Goal: Task Accomplishment & Management: Use online tool/utility

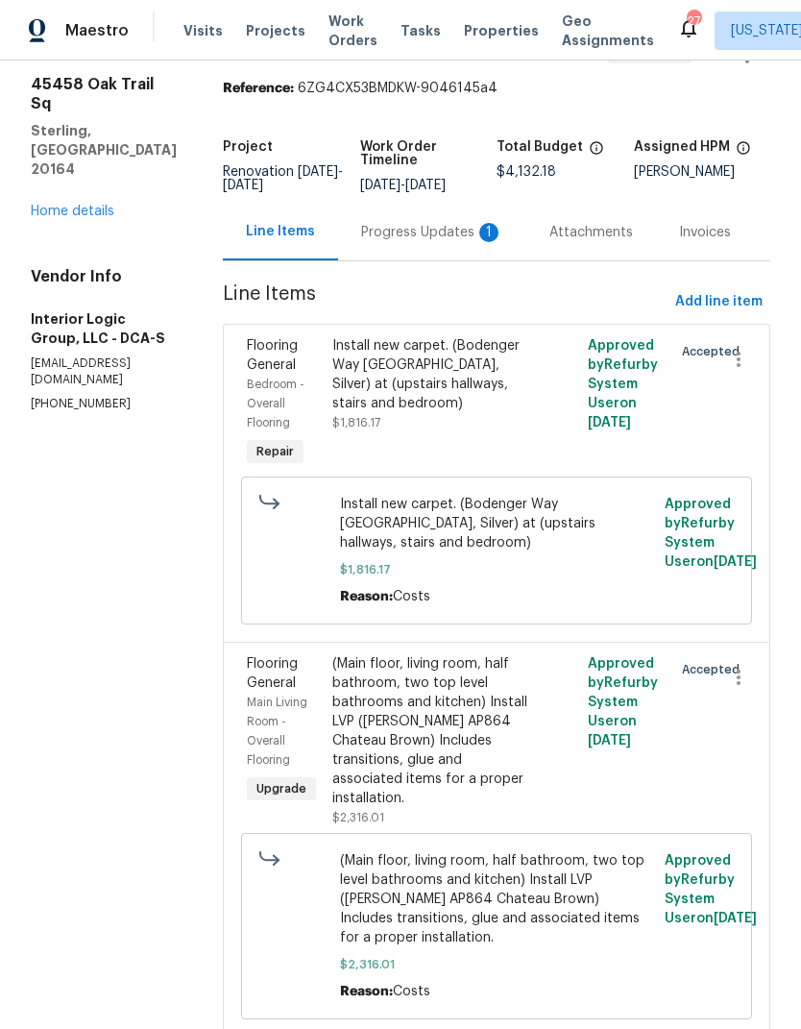
scroll to position [62, 0]
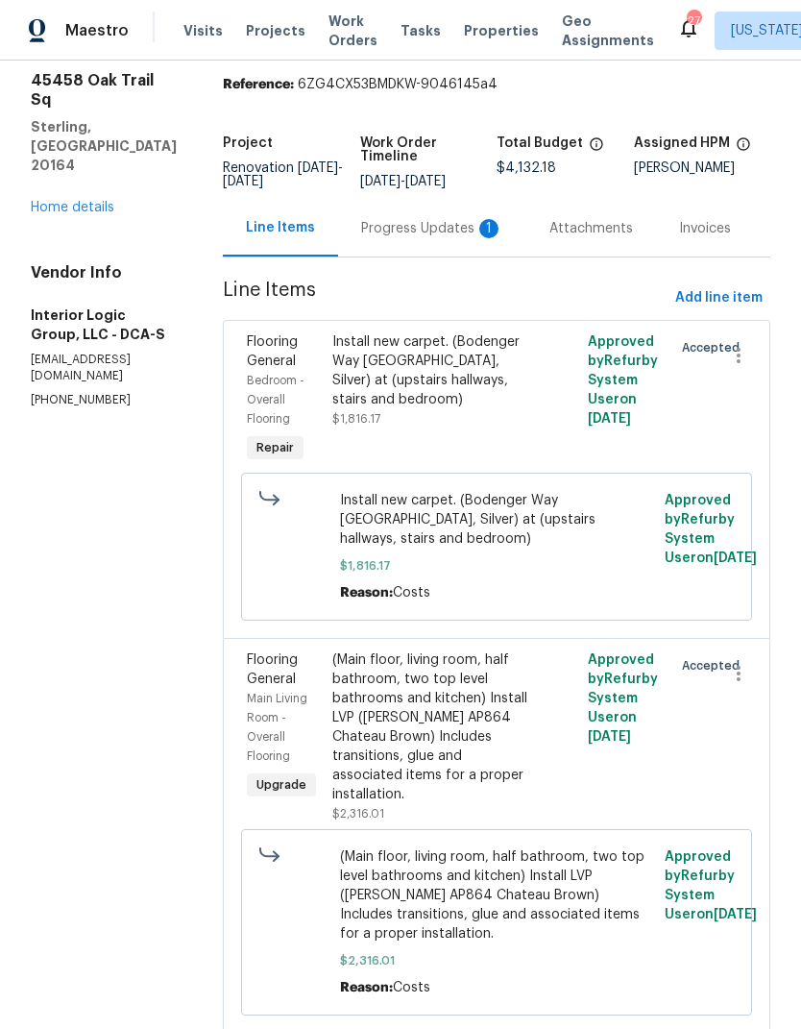
click at [425, 385] on div "Install new carpet. (Bodenger Way [GEOGRAPHIC_DATA], Silver) at (upstairs hallw…" at bounding box center [433, 370] width 202 height 77
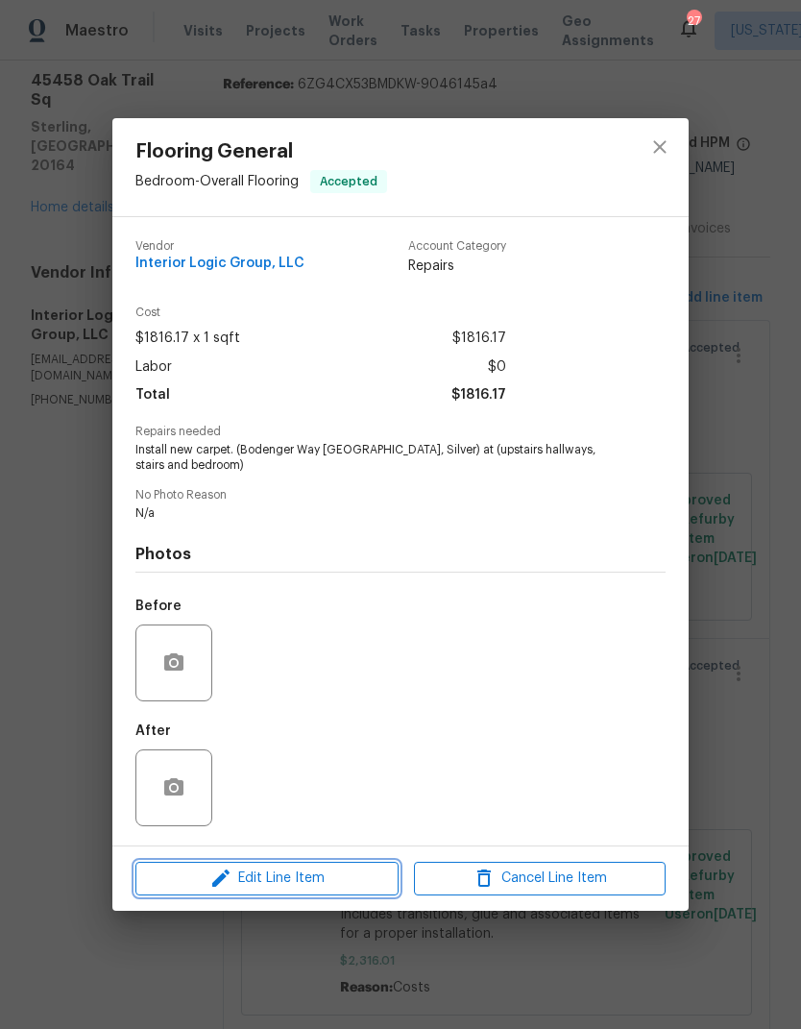
click at [288, 893] on button "Edit Line Item" at bounding box center [266, 878] width 263 height 34
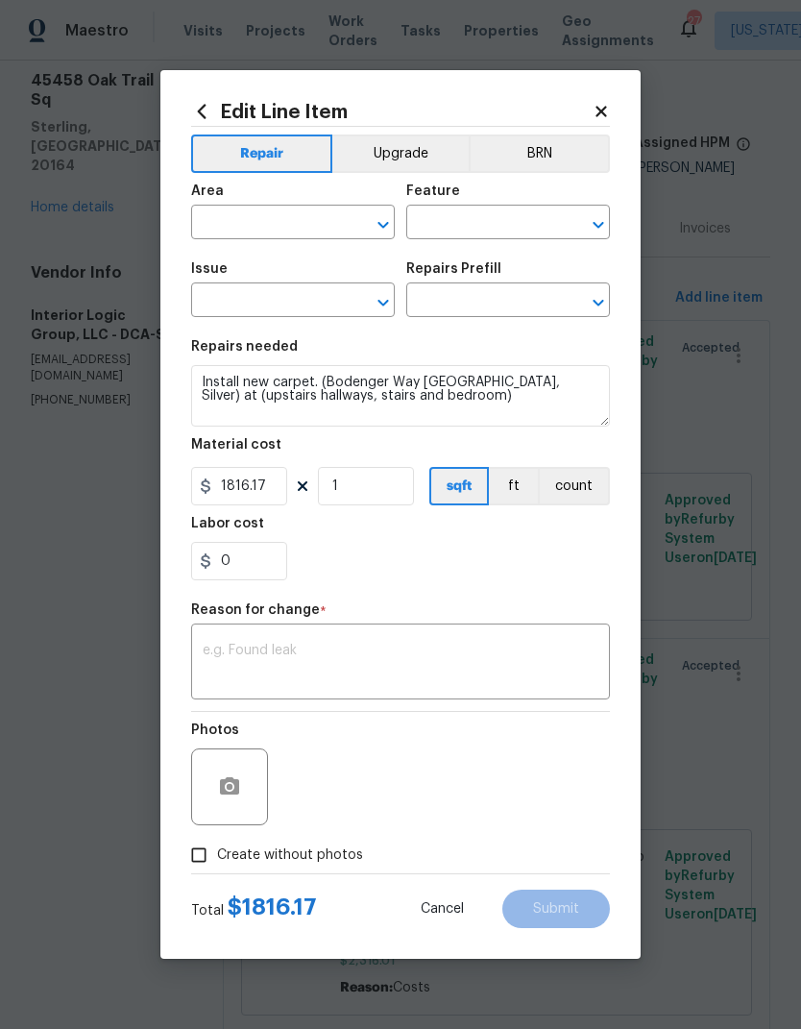
type input "Bedroom"
type input "Overall Flooring"
type input "Flooring General"
type input "Carpet LVL 1 - Bodenger Way (Silver) $1.27"
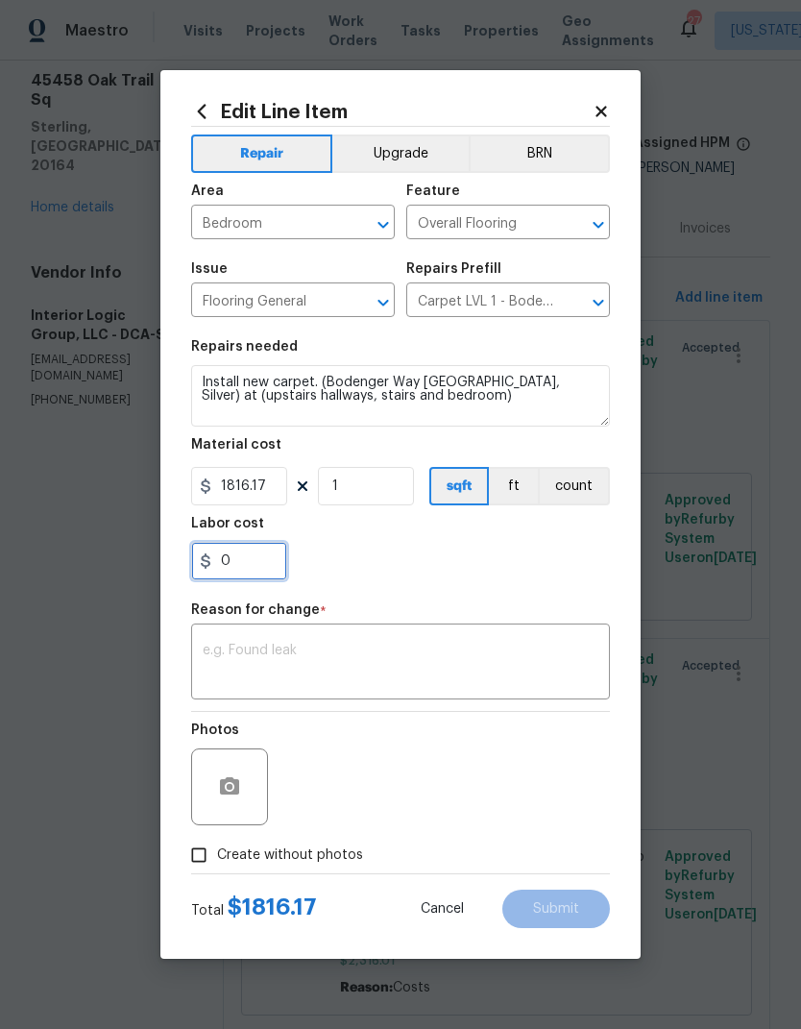
click at [255, 569] on input "0" at bounding box center [239, 561] width 96 height 38
click at [266, 570] on input "0" at bounding box center [239, 561] width 96 height 38
type input "220"
click at [475, 646] on textarea at bounding box center [401, 663] width 396 height 40
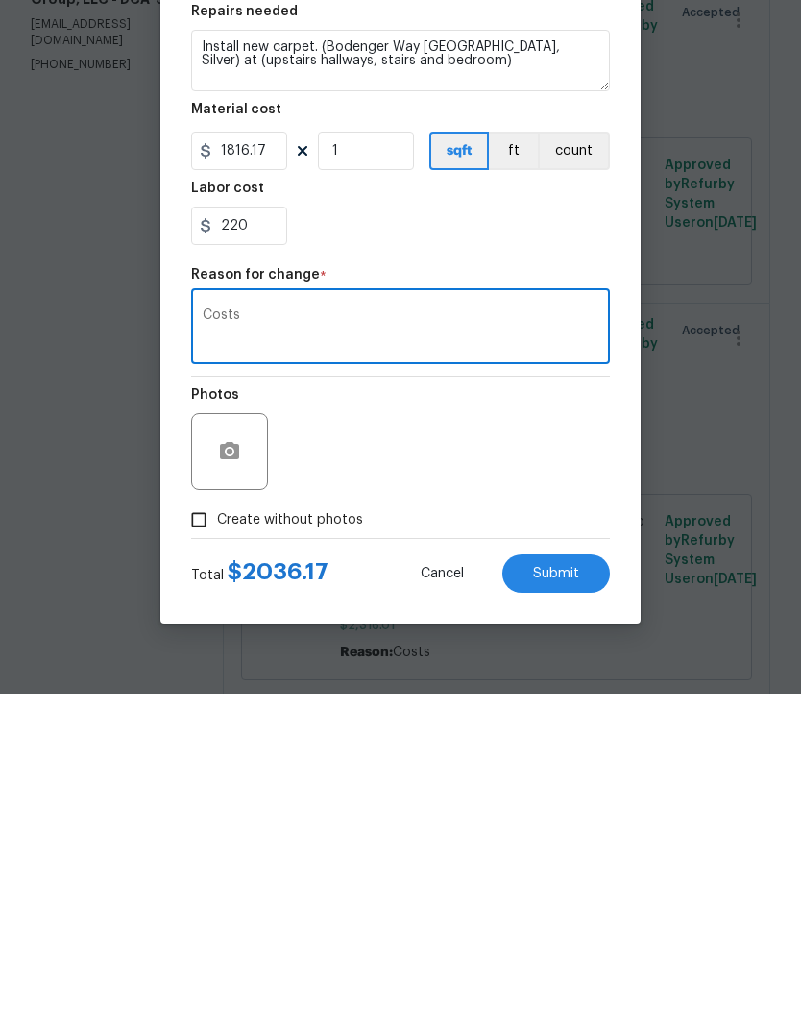
type textarea "Costs"
click at [563, 902] on span "Submit" at bounding box center [556, 909] width 46 height 14
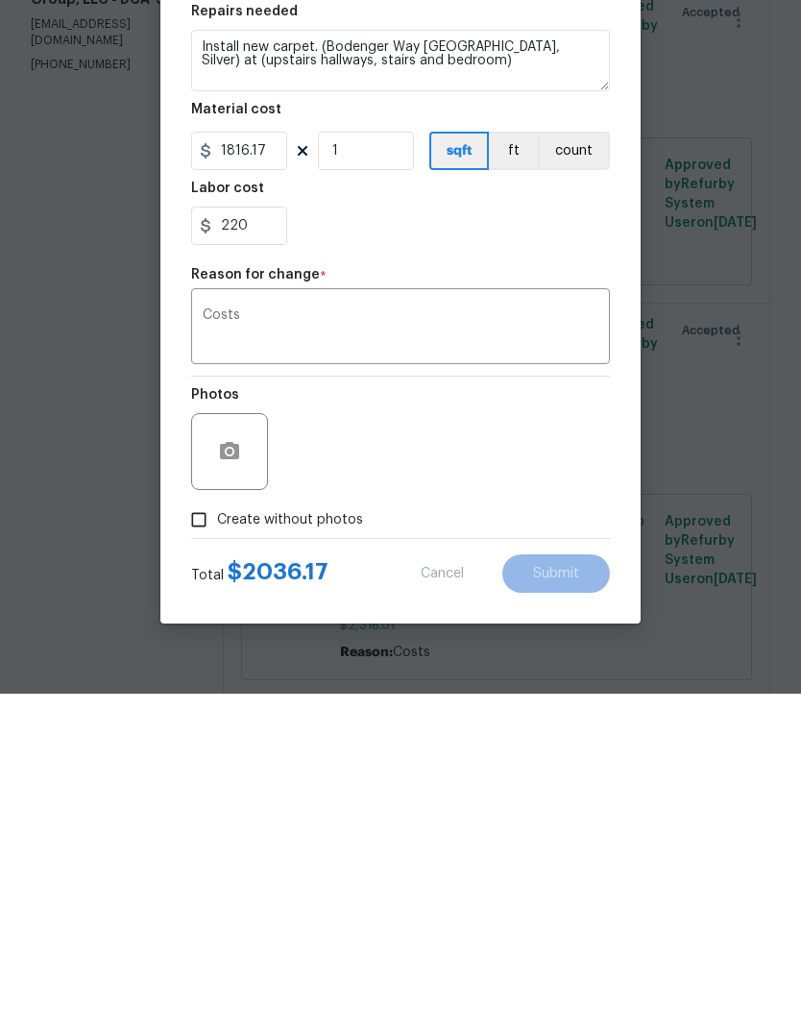
scroll to position [74, 0]
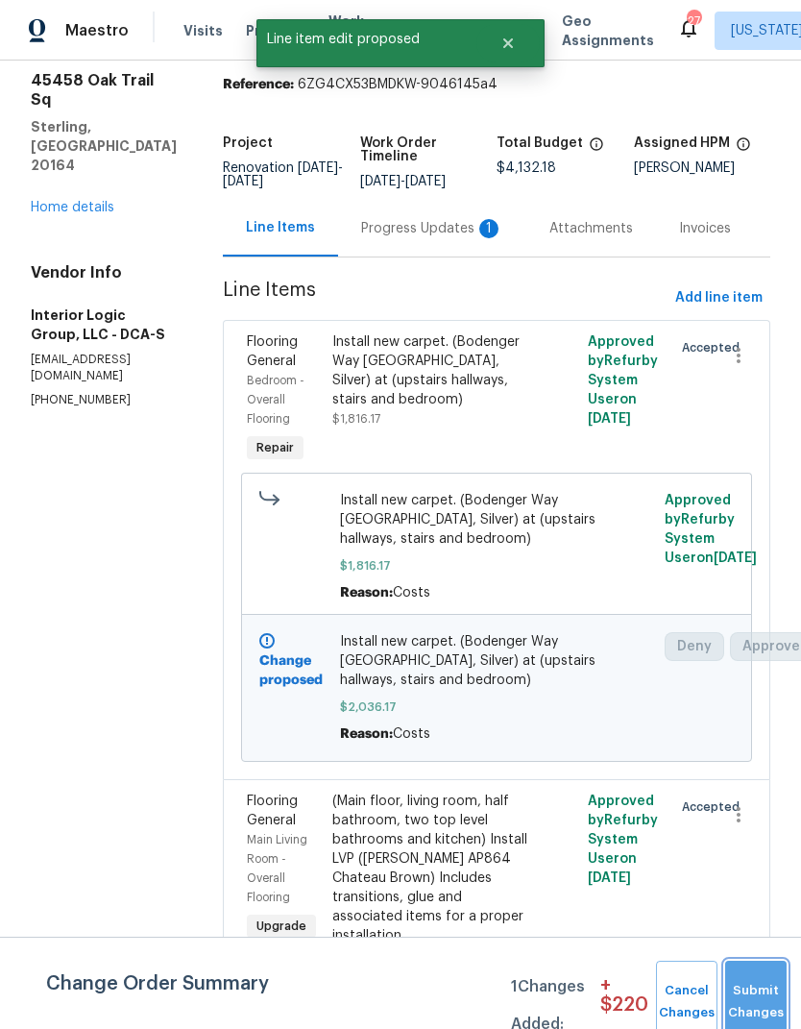
click at [764, 985] on button "Submit Changes" at bounding box center [755, 1001] width 61 height 83
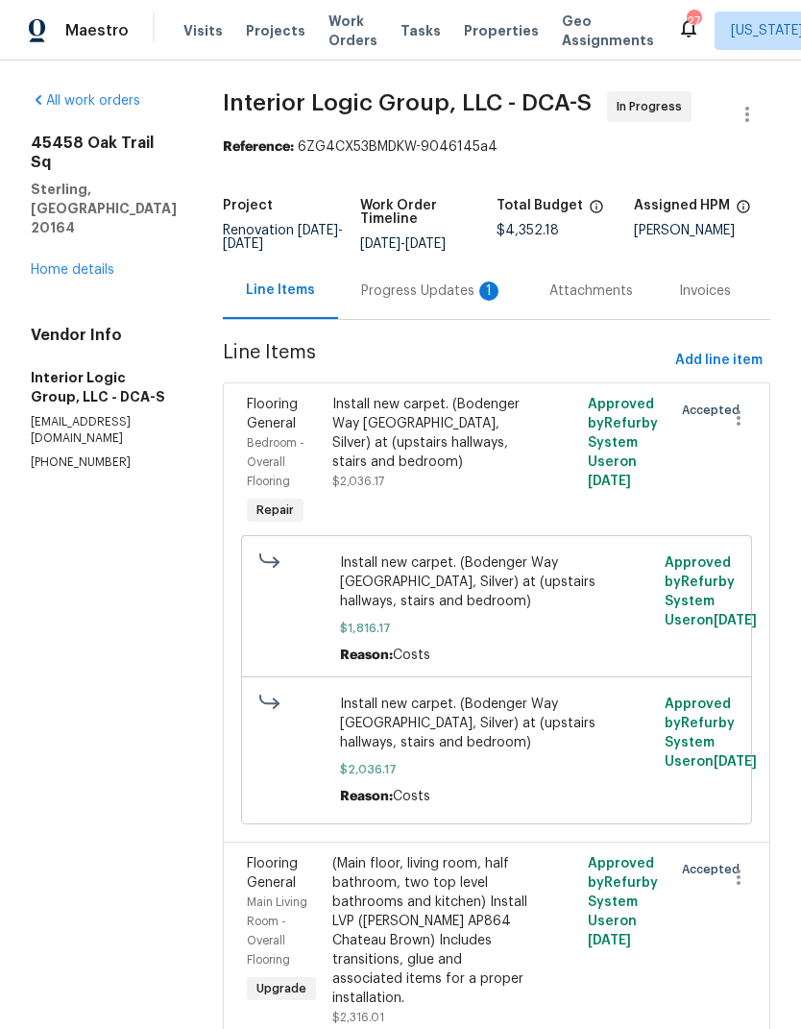
scroll to position [0, 0]
click at [446, 281] on div "Progress Updates 1" at bounding box center [432, 290] width 142 height 19
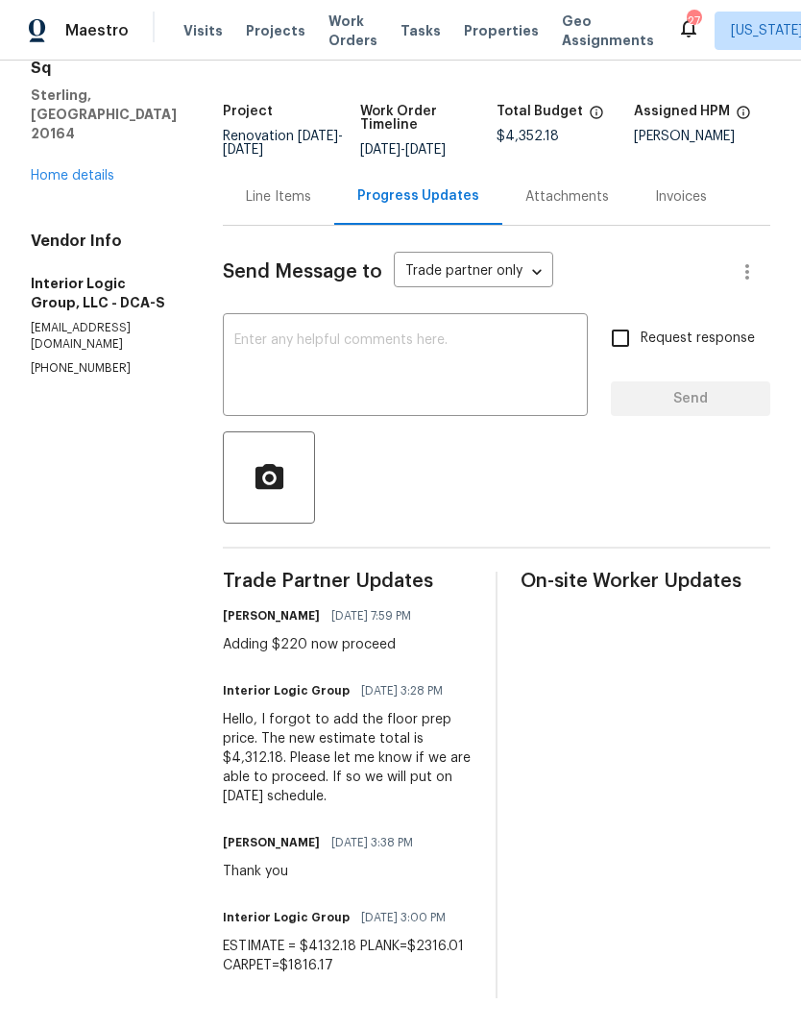
scroll to position [105, 0]
click at [334, 209] on div "Line Items" at bounding box center [278, 196] width 111 height 57
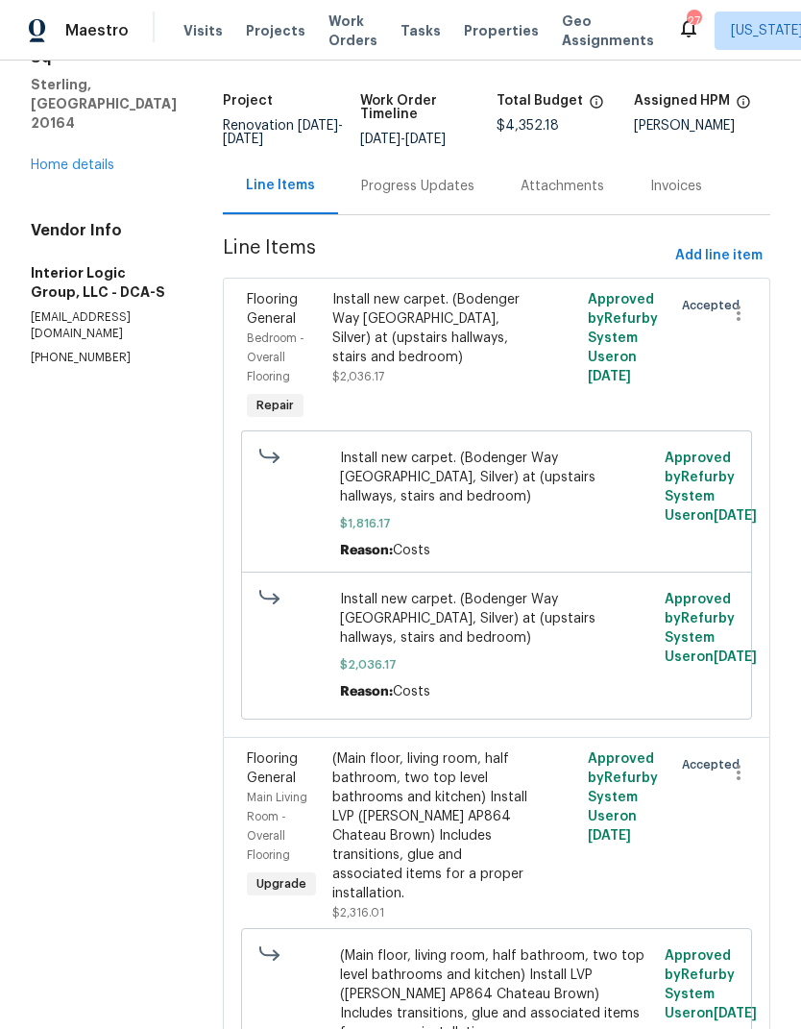
click at [462, 376] on div "Install new carpet. (Bodenger Way [GEOGRAPHIC_DATA], Silver) at (upstairs hallw…" at bounding box center [433, 338] width 202 height 96
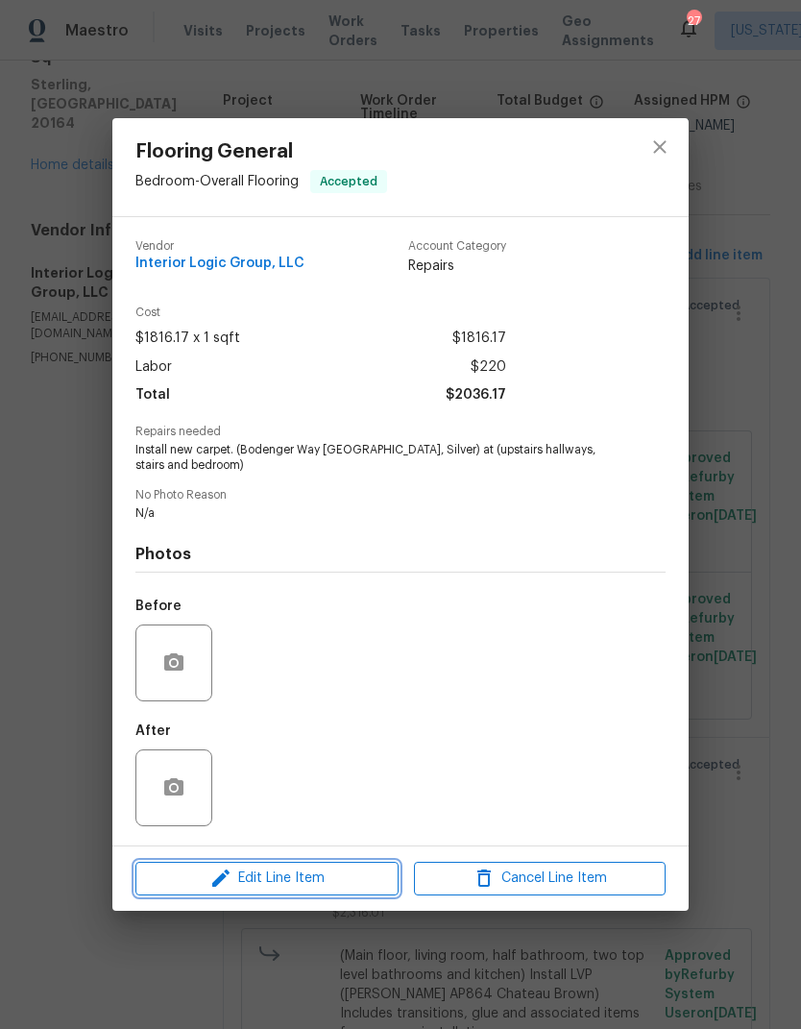
click at [321, 869] on span "Edit Line Item" at bounding box center [267, 878] width 252 height 24
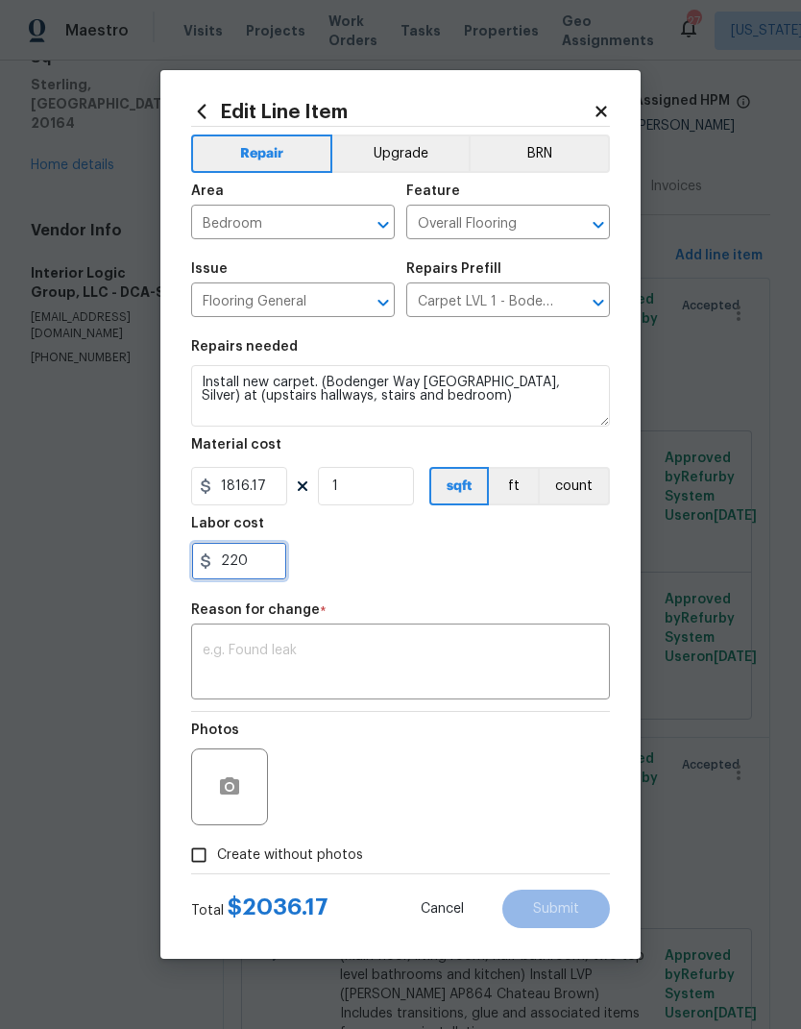
click at [269, 561] on input "220" at bounding box center [239, 561] width 96 height 38
type input "2"
type input "180"
click at [400, 637] on div "x ​" at bounding box center [400, 663] width 419 height 71
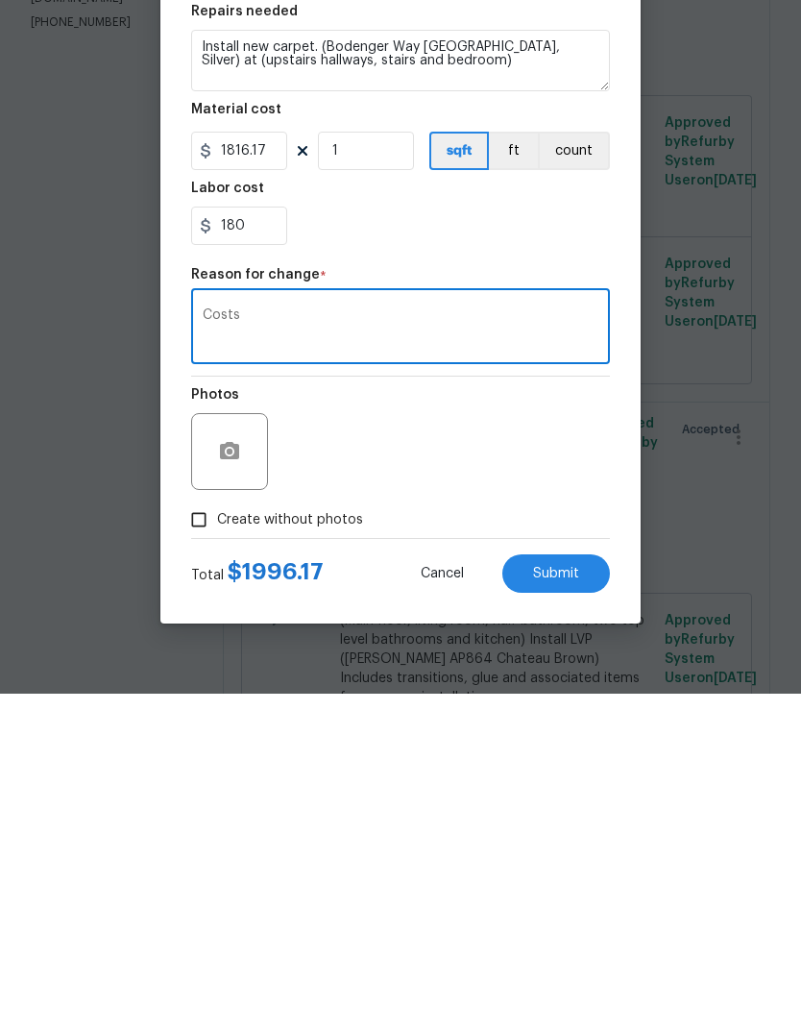
type textarea "Costs"
click at [572, 902] on span "Submit" at bounding box center [556, 909] width 46 height 14
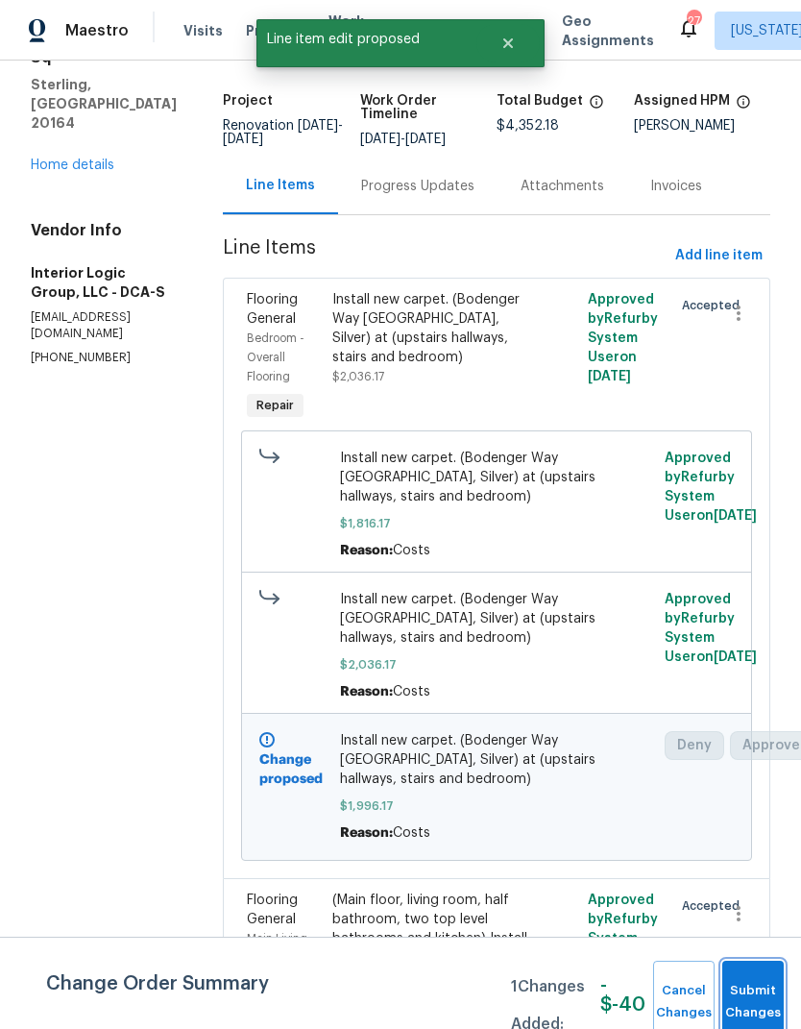
click at [762, 996] on button "Submit Changes" at bounding box center [752, 1001] width 61 height 83
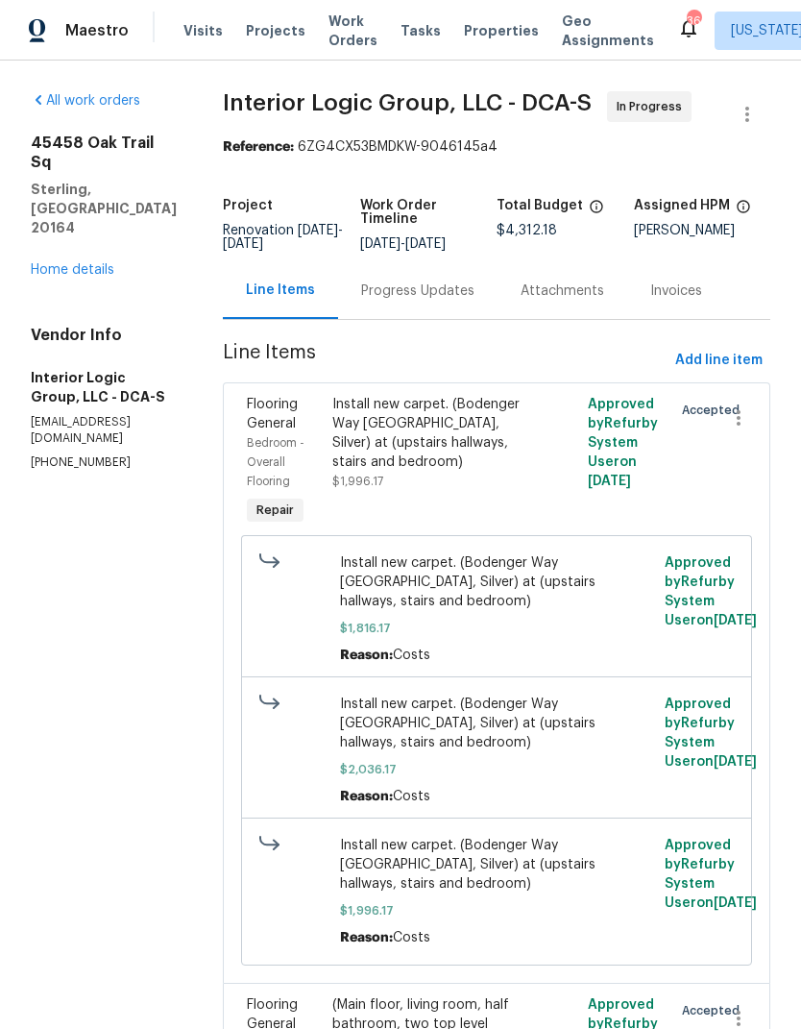
click at [47, 263] on link "Home details" at bounding box center [73, 269] width 84 height 13
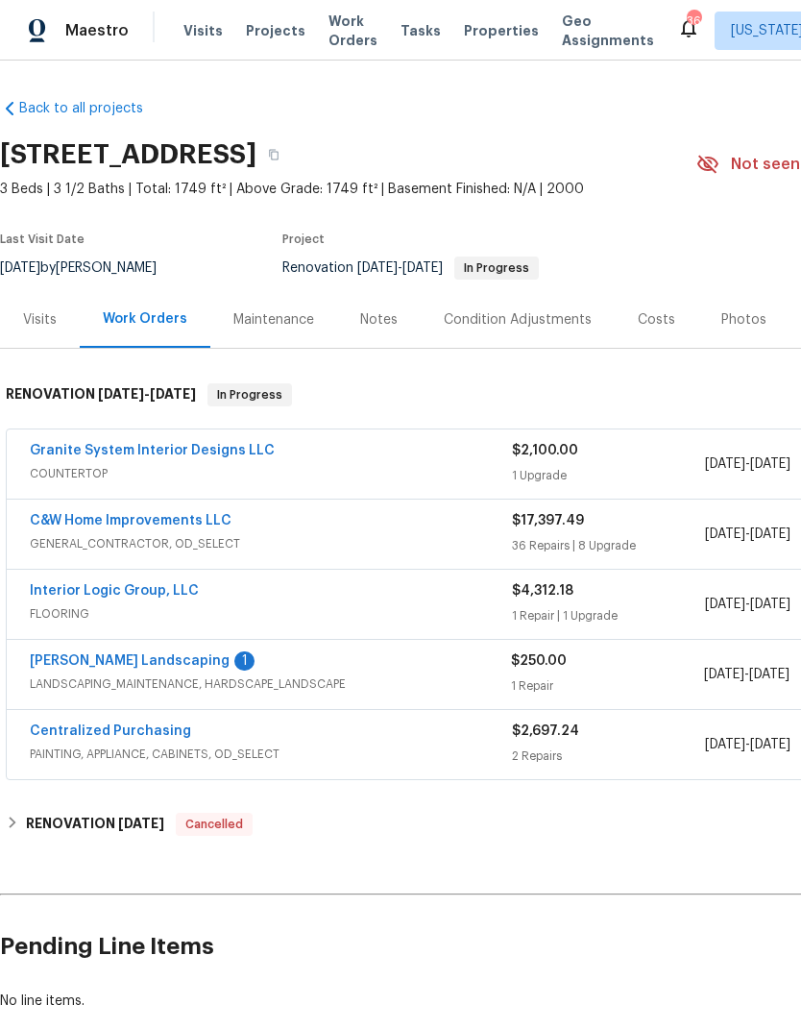
click at [85, 666] on link "Manzano Landscaping" at bounding box center [130, 660] width 200 height 13
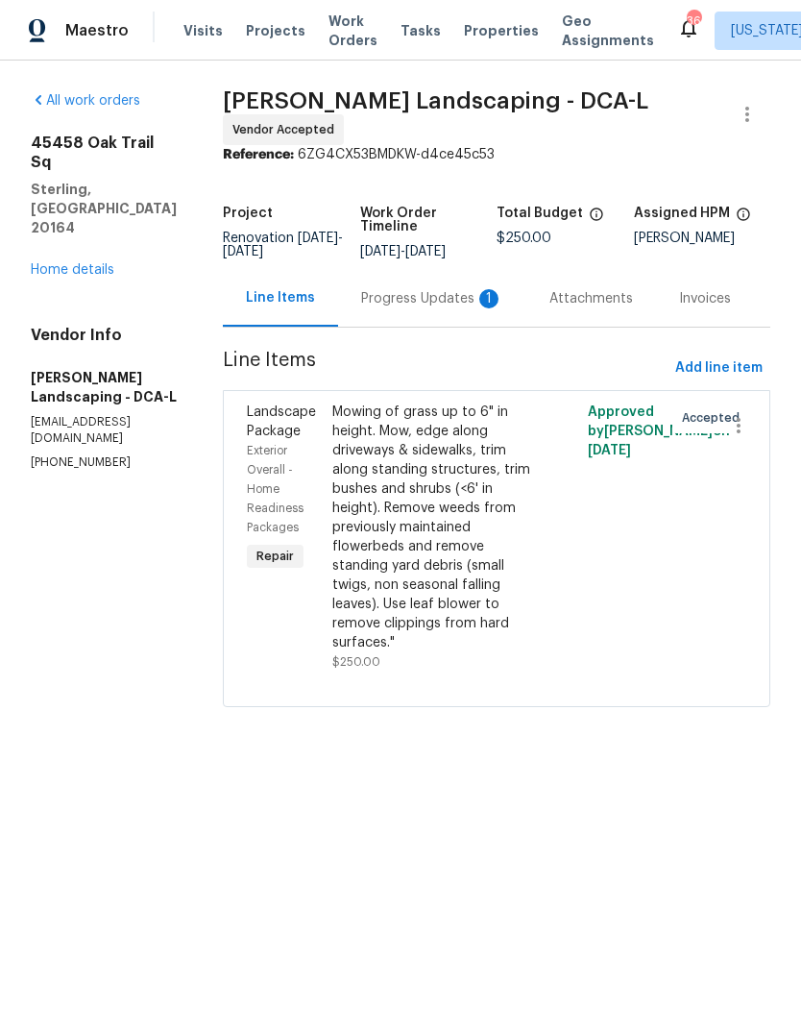
click at [431, 307] on div "Progress Updates 1" at bounding box center [432, 298] width 142 height 19
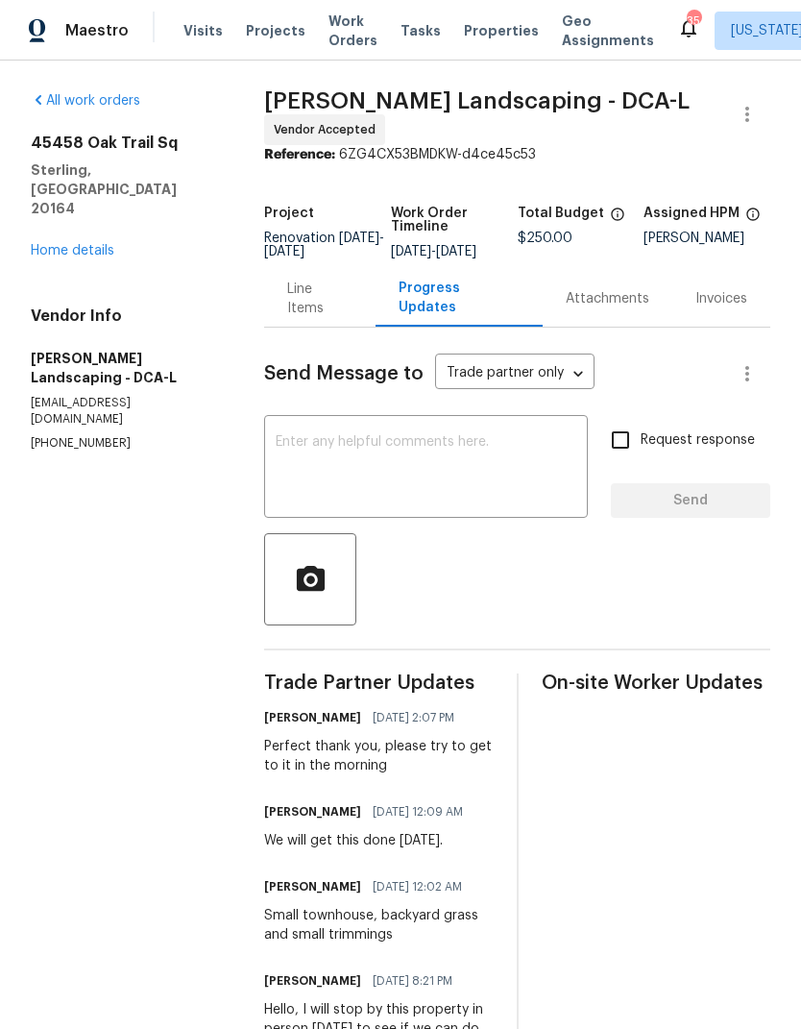
click at [58, 244] on link "Home details" at bounding box center [73, 250] width 84 height 13
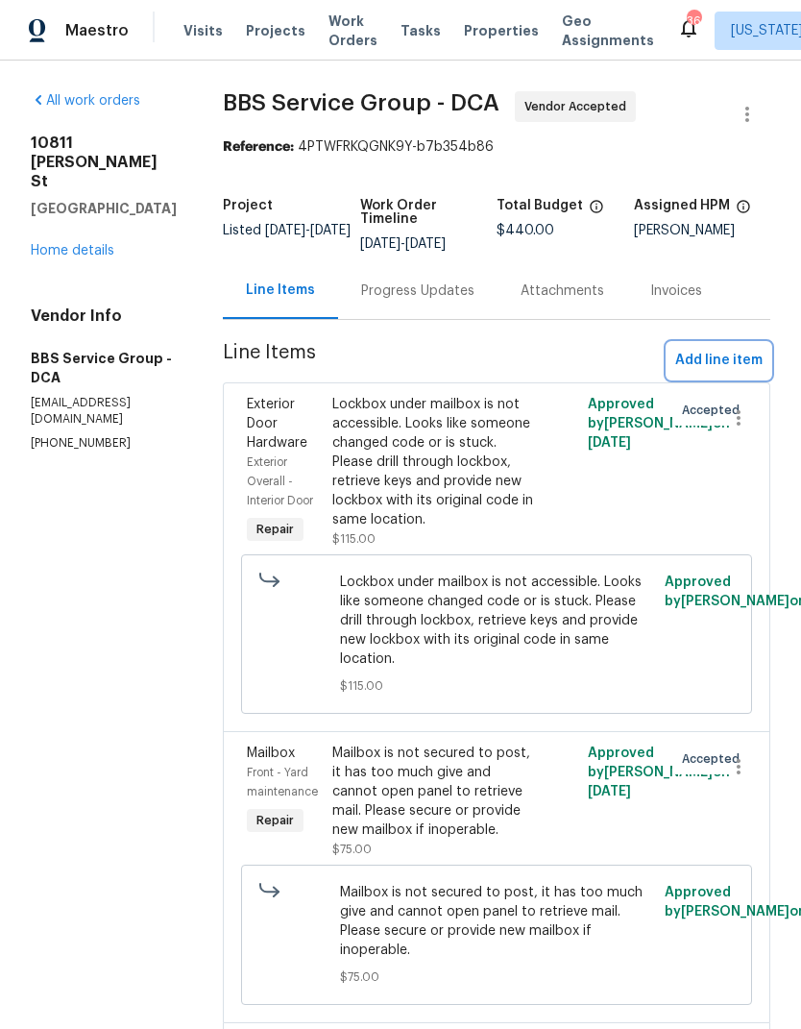
click at [726, 355] on span "Add line item" at bounding box center [718, 361] width 87 height 24
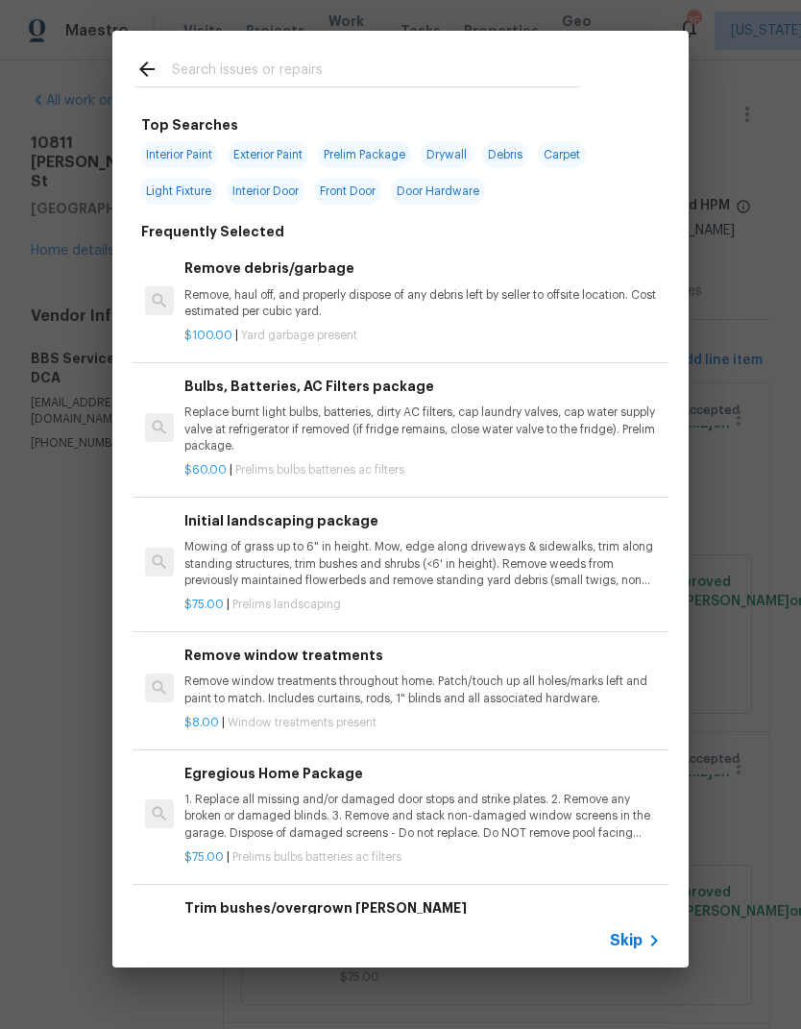
click at [298, 70] on input "text" at bounding box center [375, 72] width 407 height 29
type input "Thermos"
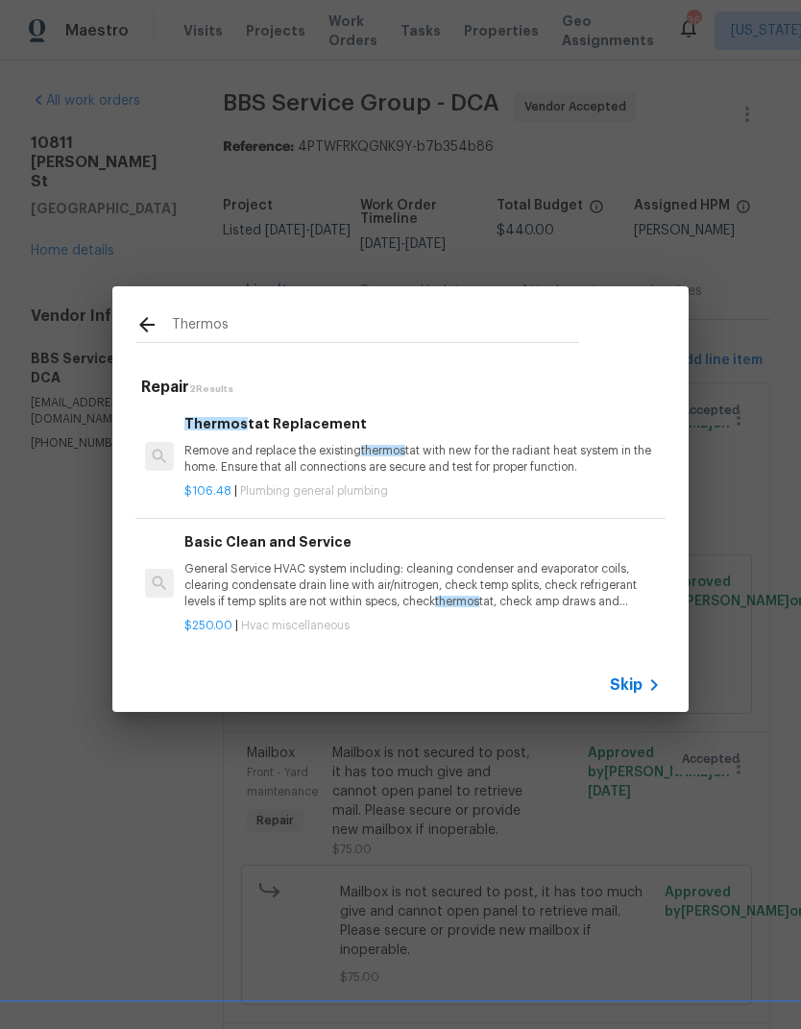
click at [314, 466] on p "Remove and replace the existing thermos tat with new for the radiant heat syste…" at bounding box center [422, 459] width 476 height 33
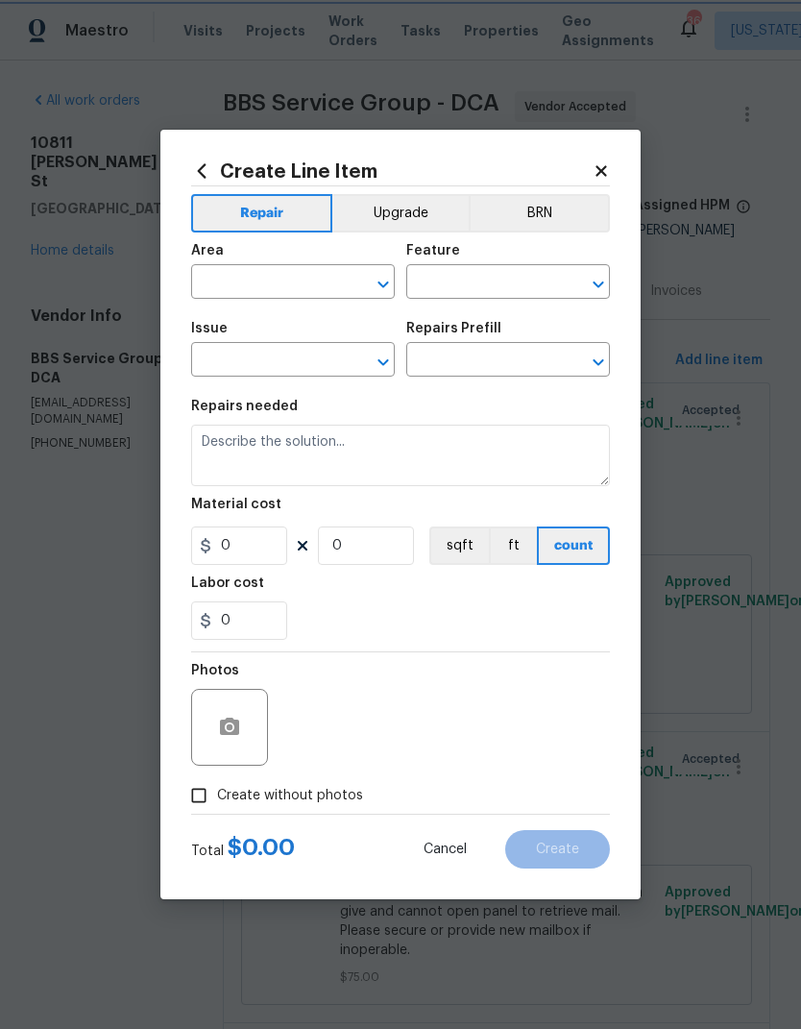
type input "Plumbing"
type input "General Plumbing"
type input "Thermostat Replacement $106.48"
type textarea "Remove and replace the existing thermostat with new for the radiant heat system…"
type input "106.48"
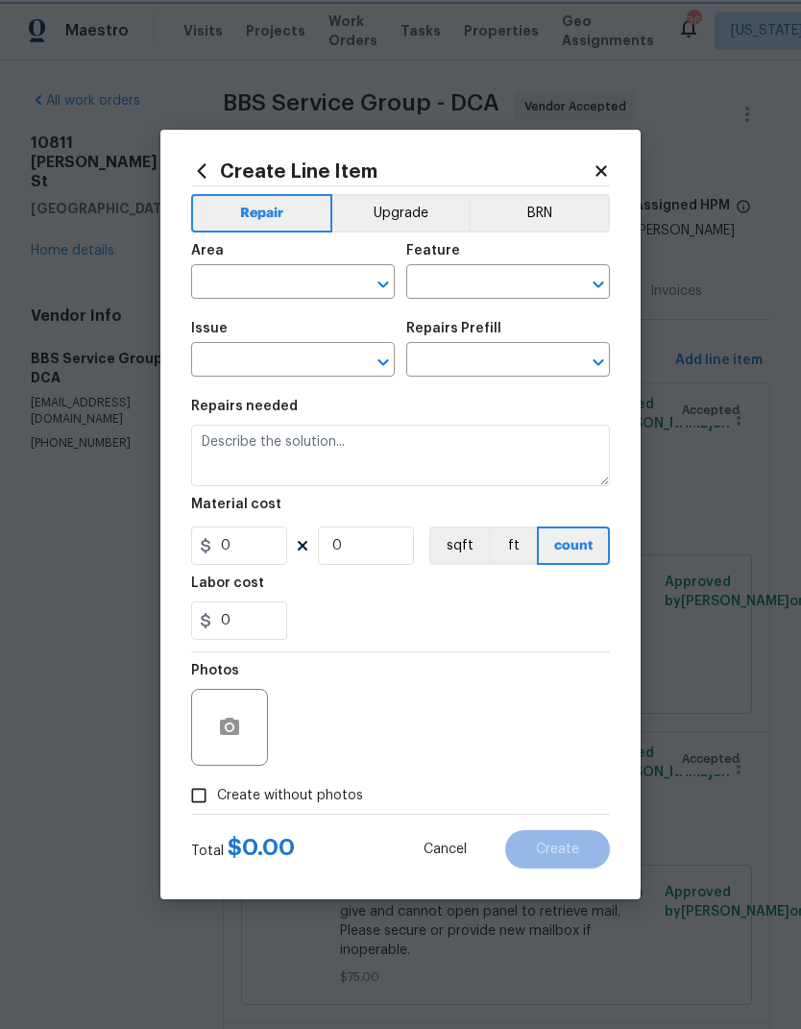
type input "1"
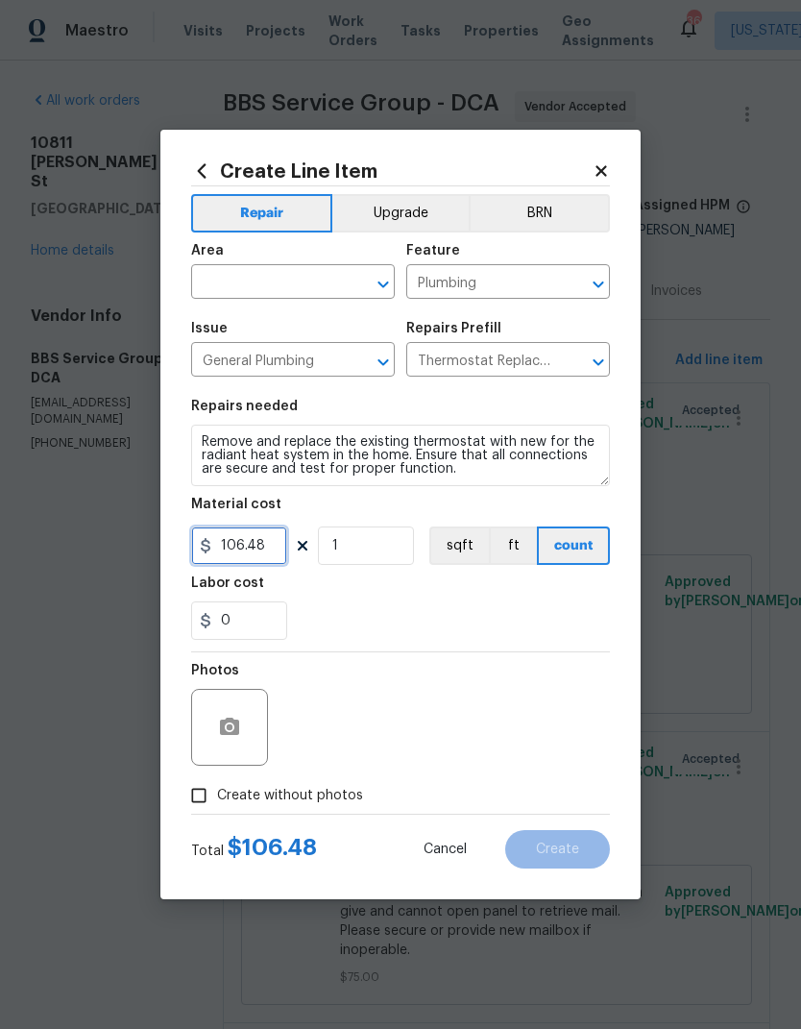
click at [272, 555] on input "106.48" at bounding box center [239, 545] width 96 height 38
type input "110"
click at [472, 606] on div "0" at bounding box center [400, 620] width 419 height 38
click at [202, 792] on input "Create without photos" at bounding box center [199, 795] width 36 height 36
checkbox input "true"
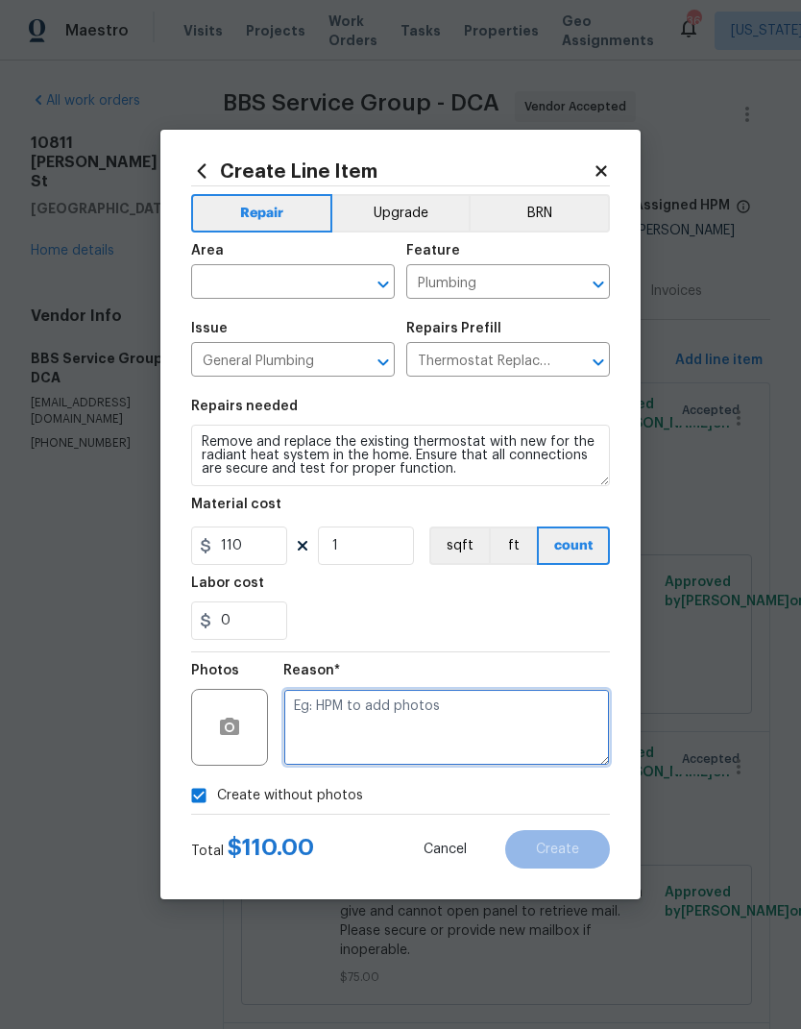
click at [485, 731] on textarea at bounding box center [446, 727] width 327 height 77
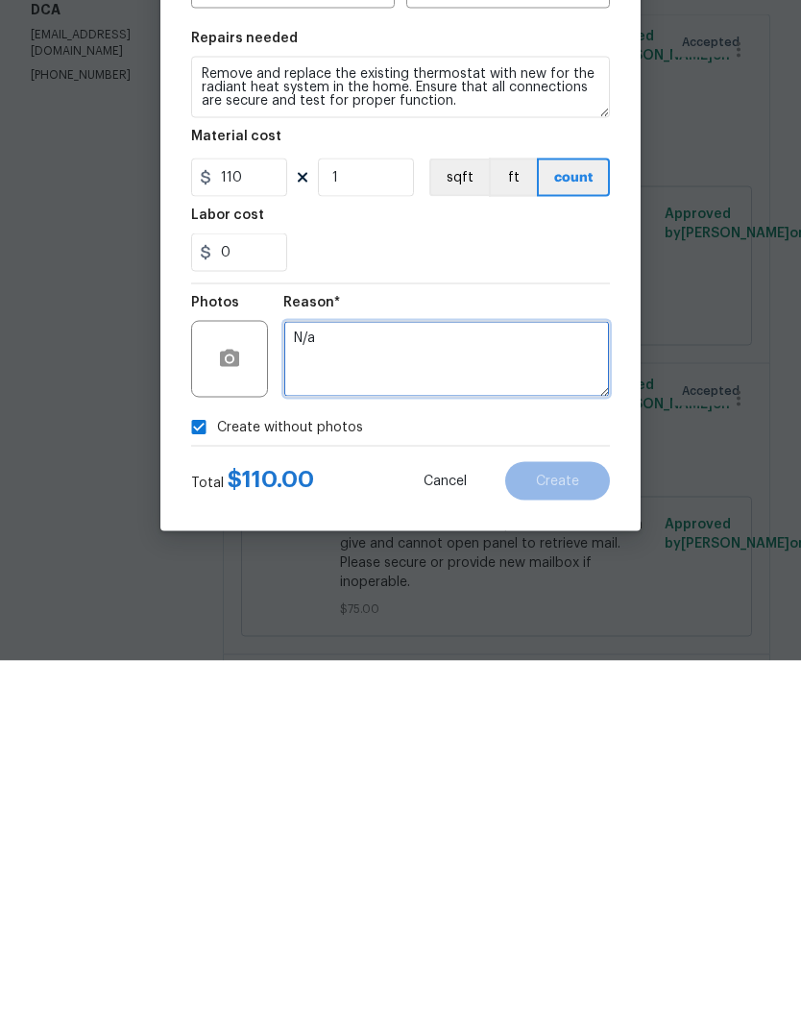
type textarea "N/a"
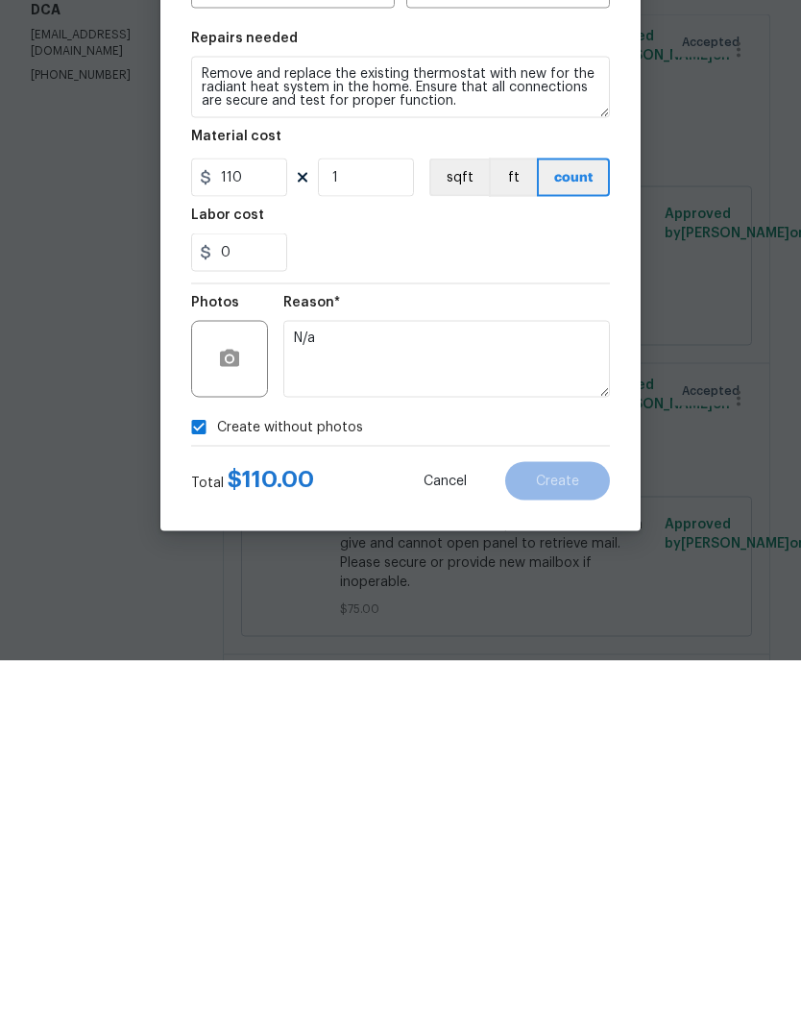
click at [515, 777] on div "Create without photos" at bounding box center [400, 795] width 419 height 36
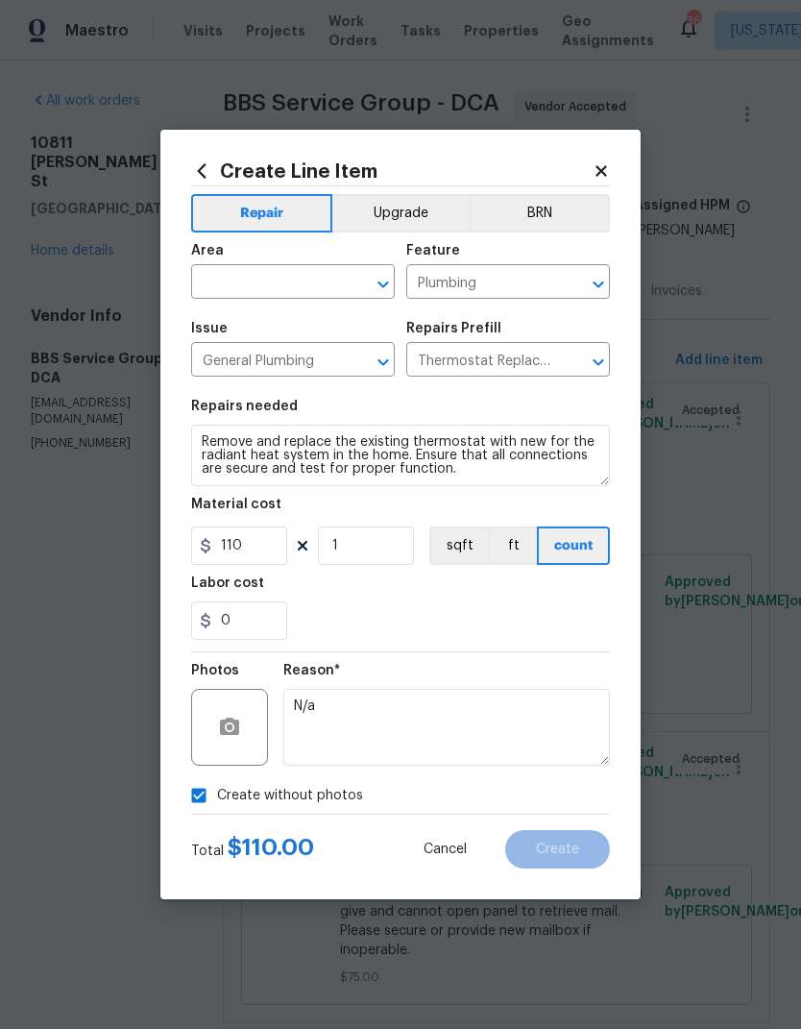
click at [275, 287] on input "text" at bounding box center [266, 284] width 150 height 30
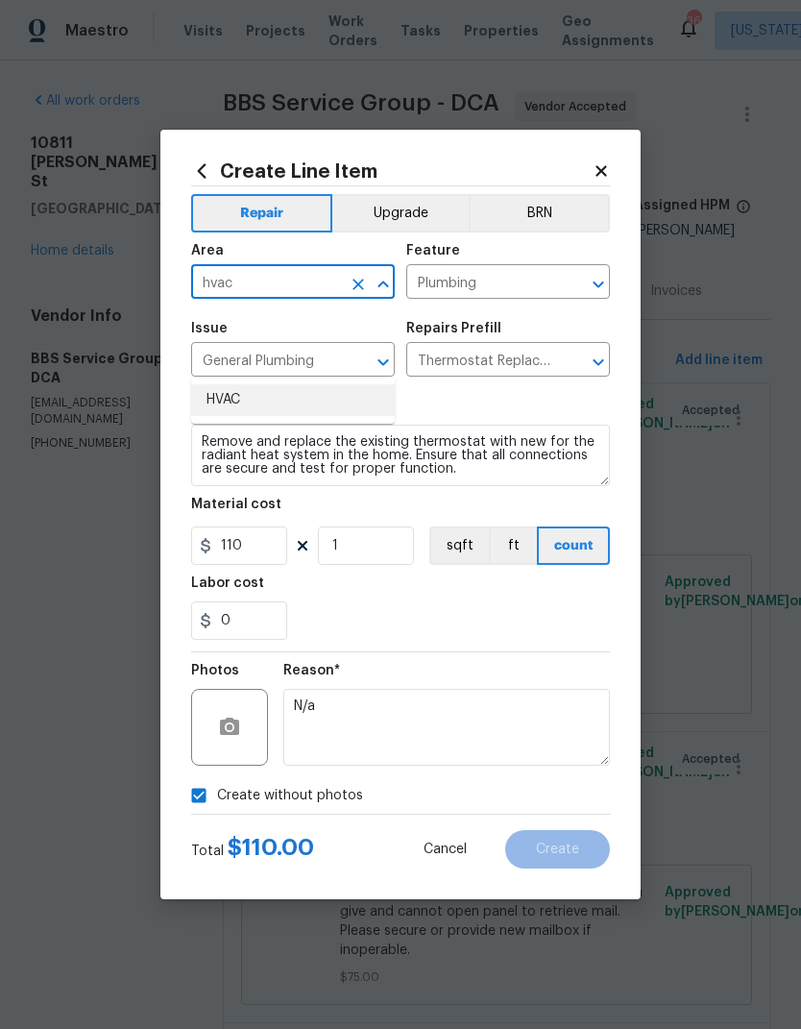
click at [255, 384] on li "HVAC" at bounding box center [293, 400] width 204 height 32
type input "HVAC"
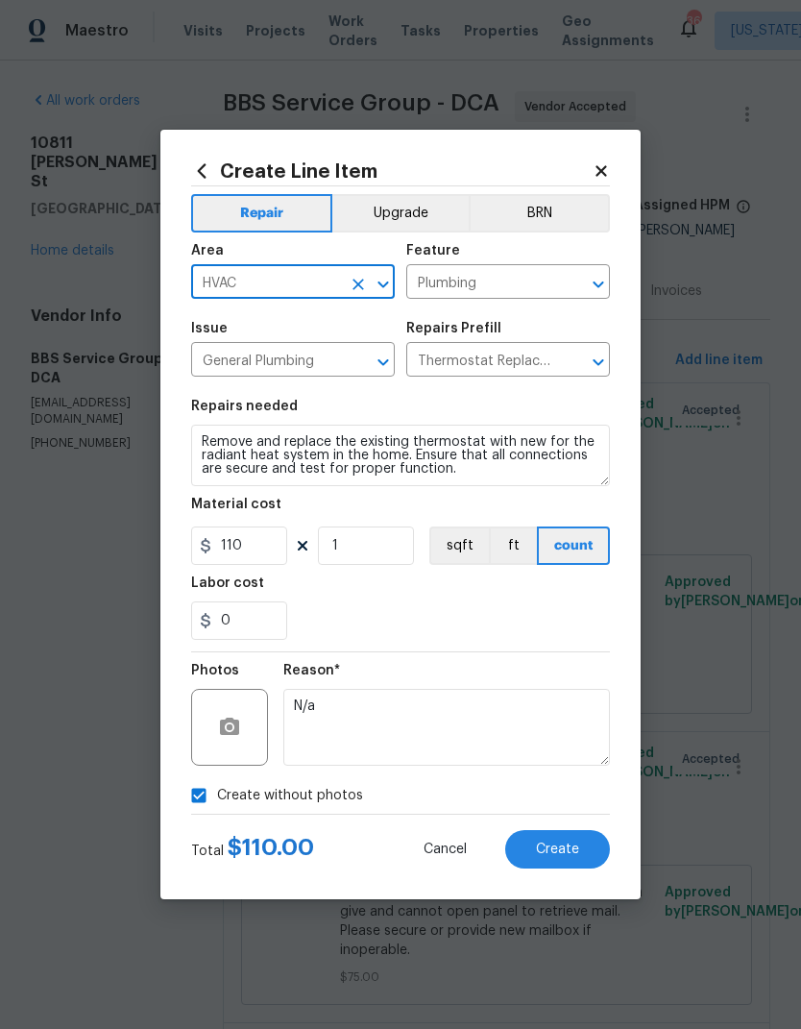
click at [474, 591] on div "Labor cost" at bounding box center [400, 588] width 419 height 25
click at [570, 848] on span "Create" at bounding box center [557, 849] width 43 height 14
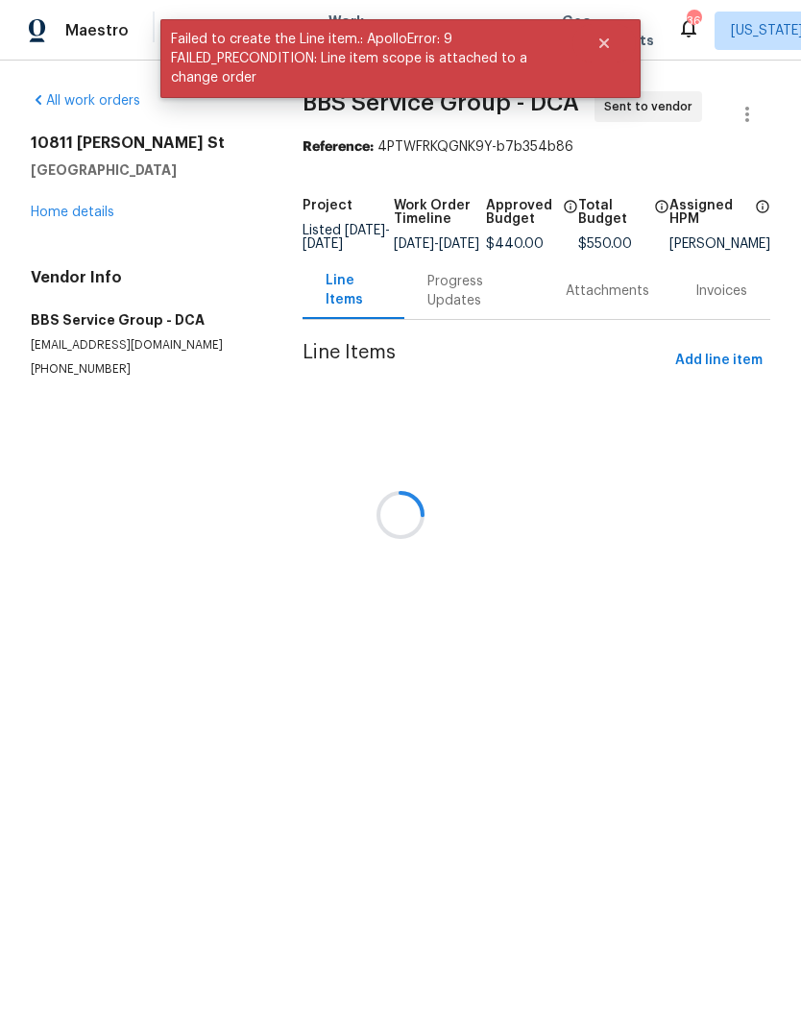
scroll to position [0, 0]
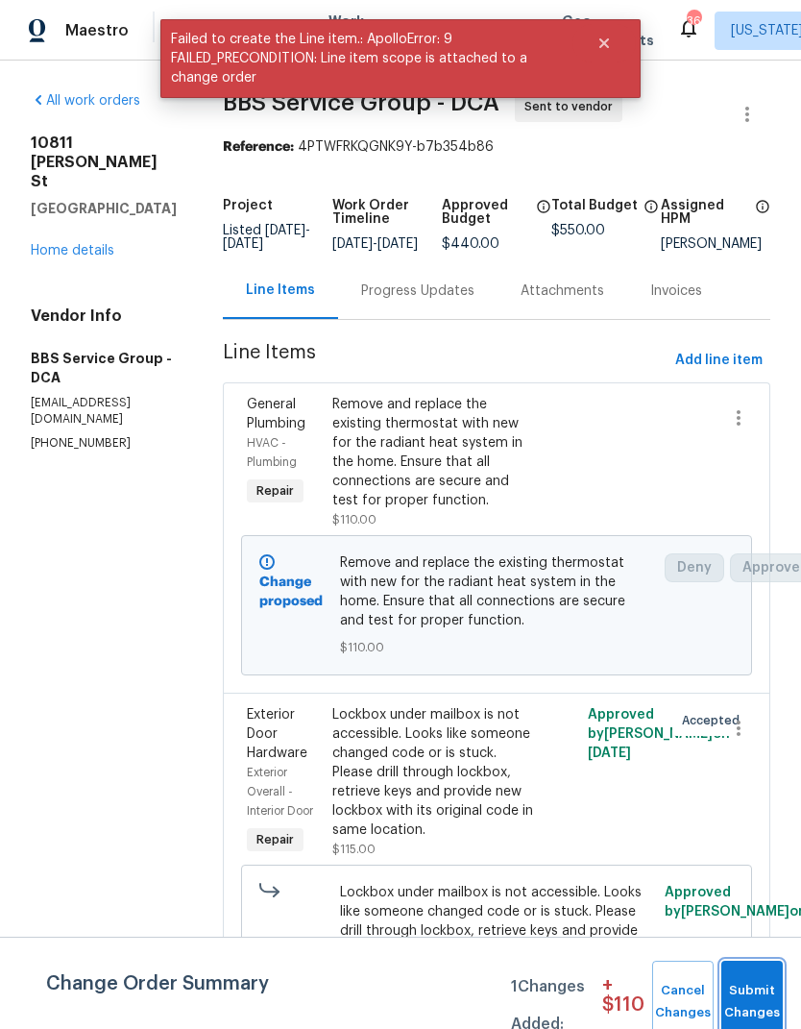
click at [767, 980] on button "Submit Changes" at bounding box center [751, 1001] width 61 height 83
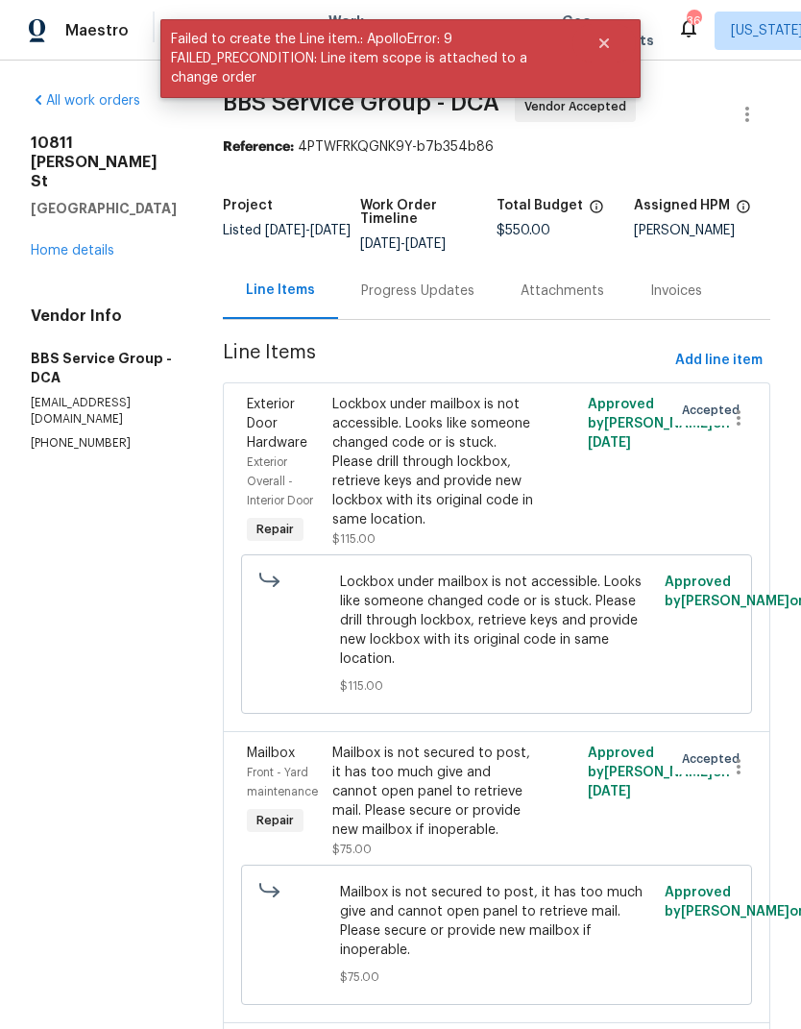
click at [61, 255] on link "Home details" at bounding box center [73, 250] width 84 height 13
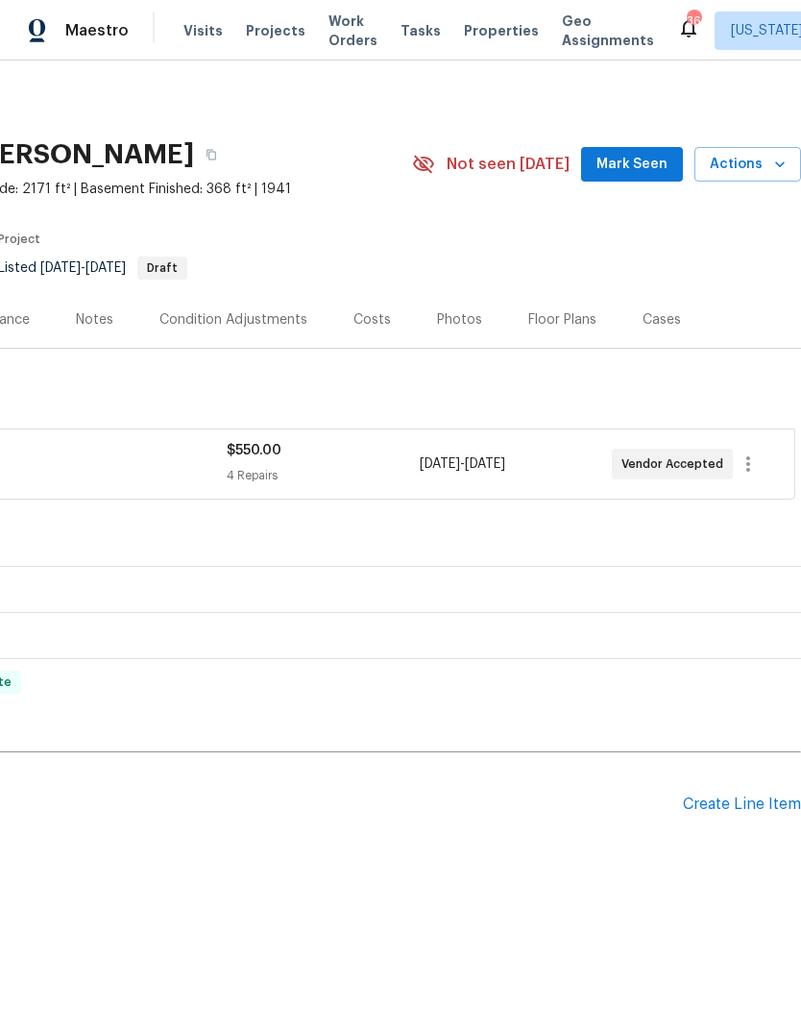
scroll to position [0, 284]
